Goal: Task Accomplishment & Management: Manage account settings

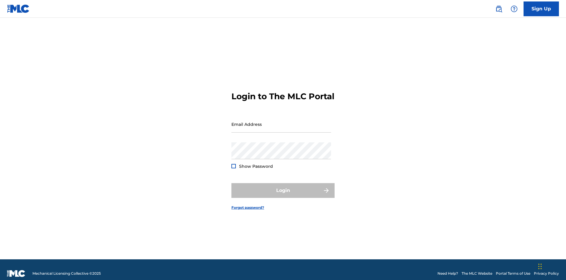
scroll to position [8, 0]
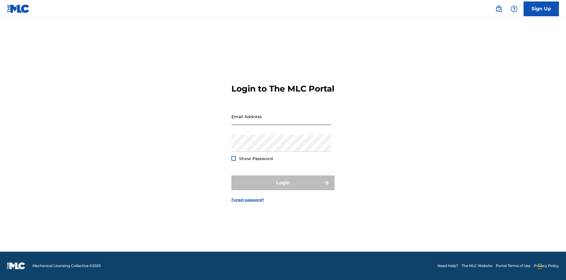
click at [281, 121] on input "Email Address" at bounding box center [281, 116] width 100 height 17
type input "[EMAIL_ADDRESS][DOMAIN_NAME]"
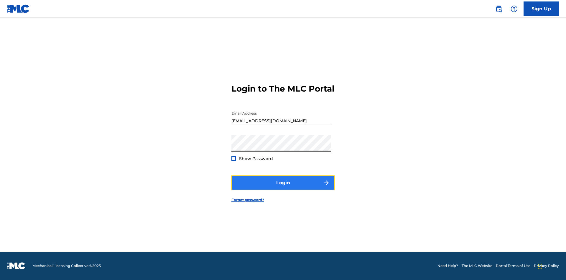
click at [283, 188] on button "Login" at bounding box center [282, 182] width 103 height 15
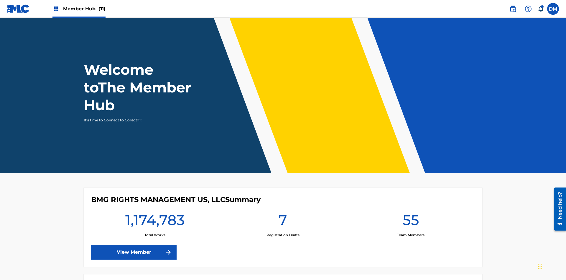
click at [79, 9] on span "Member Hub (11)" at bounding box center [84, 8] width 42 height 7
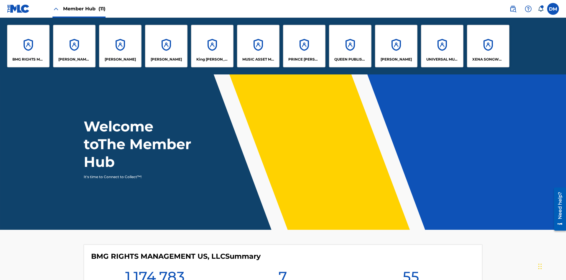
scroll to position [21, 0]
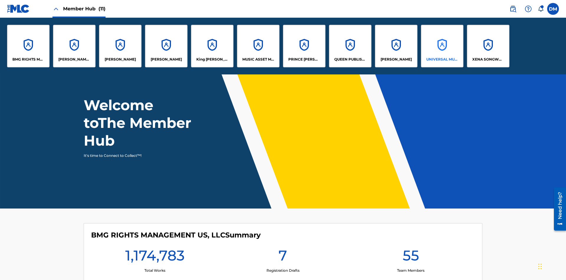
click at [442, 59] on p "UNIVERSAL MUSIC PUB GROUP" at bounding box center [442, 59] width 32 height 5
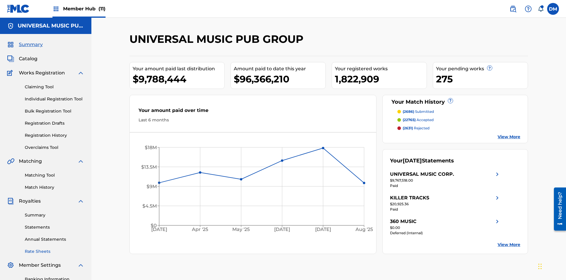
click at [55, 248] on link "Rate Sheets" at bounding box center [55, 251] width 60 height 6
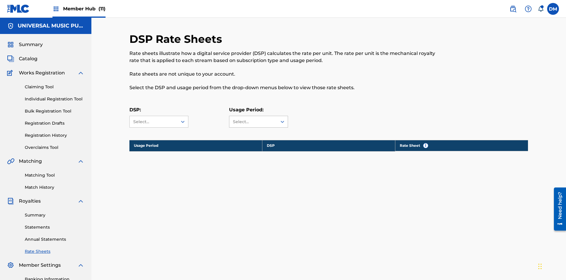
click at [259, 119] on div "Select..." at bounding box center [253, 122] width 40 height 6
click at [159, 119] on div "Select..." at bounding box center [153, 122] width 40 height 6
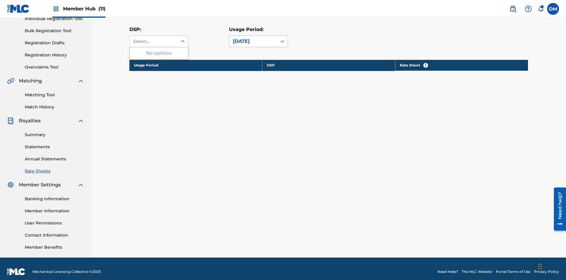
click at [259, 41] on div "[DATE]" at bounding box center [253, 41] width 41 height 7
